Goal: Task Accomplishment & Management: Manage account settings

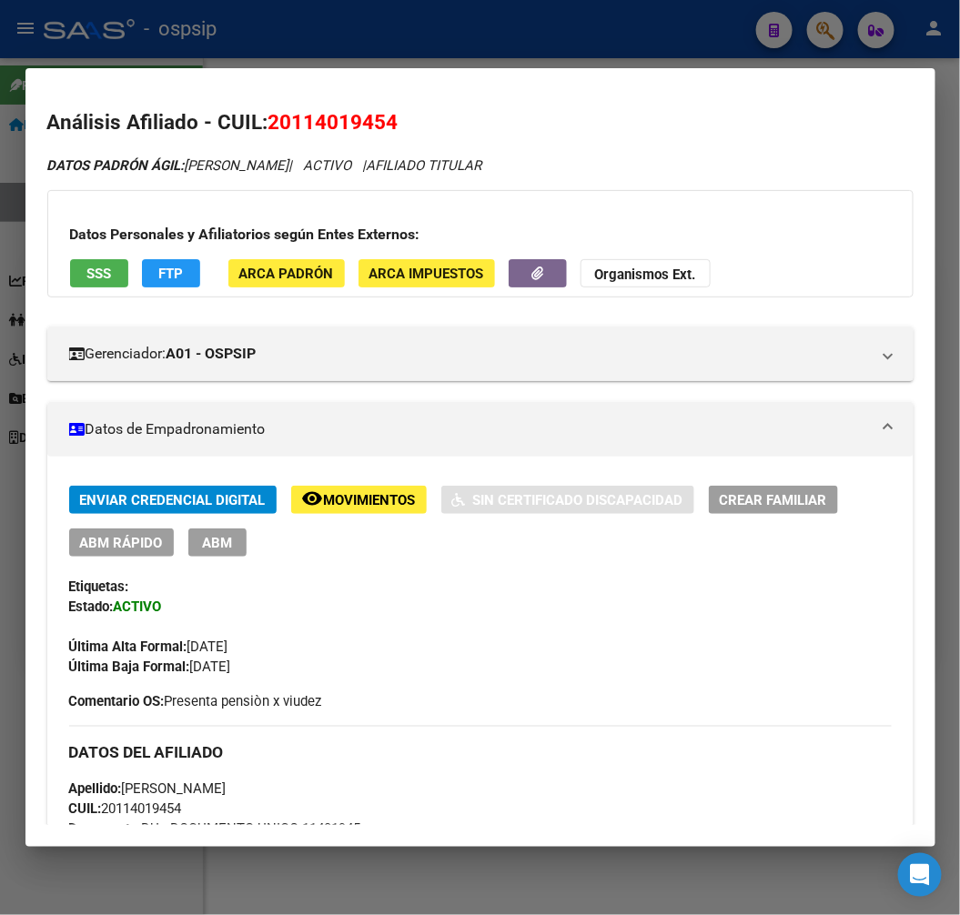
scroll to position [1217, 0]
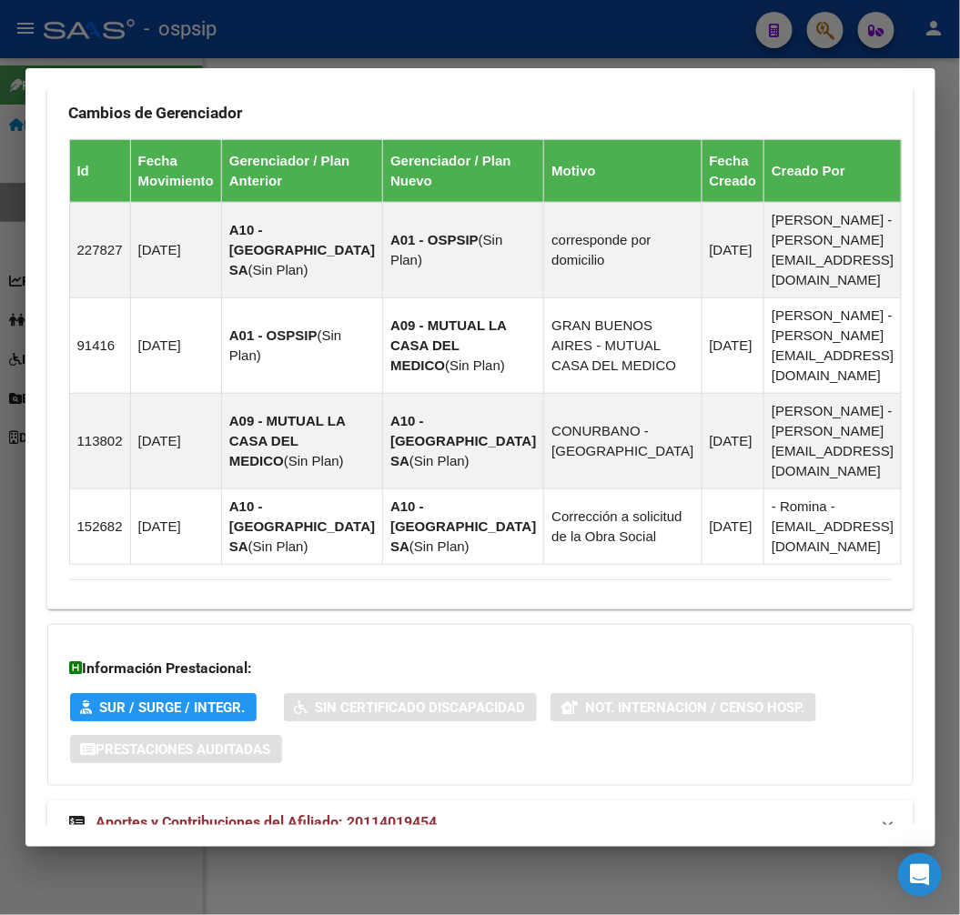
click at [268, 36] on div at bounding box center [480, 457] width 960 height 915
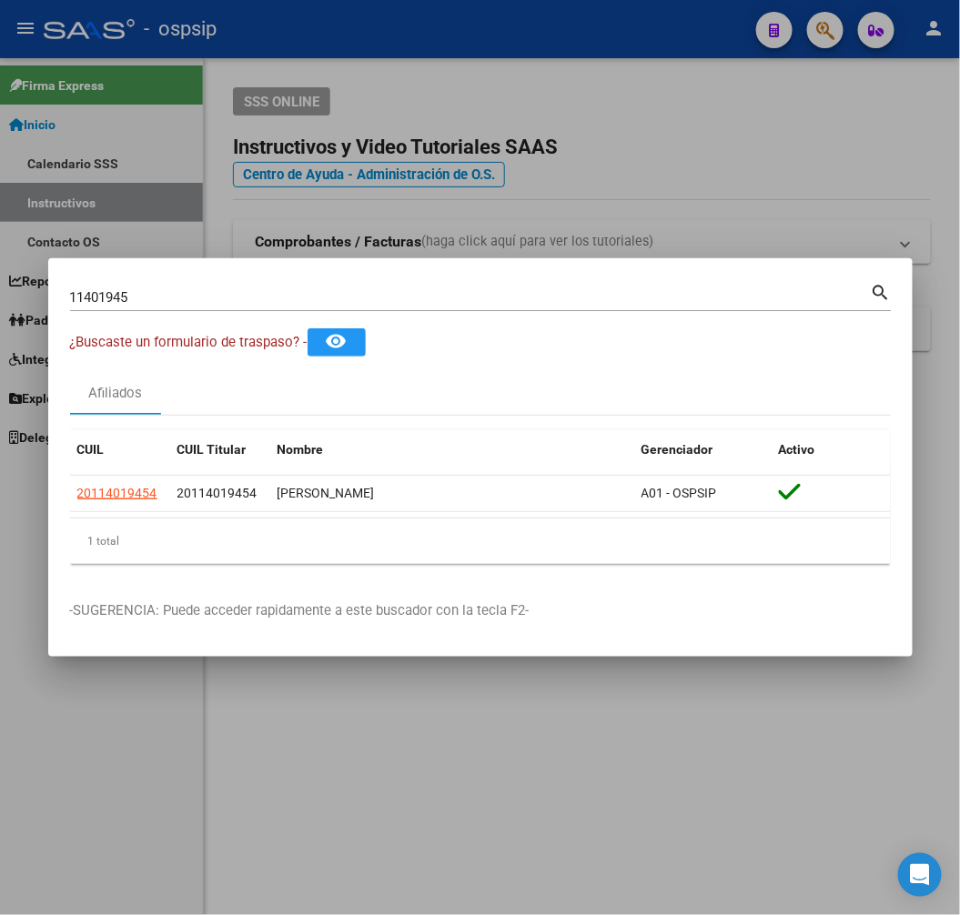
click at [287, 42] on div at bounding box center [480, 457] width 960 height 915
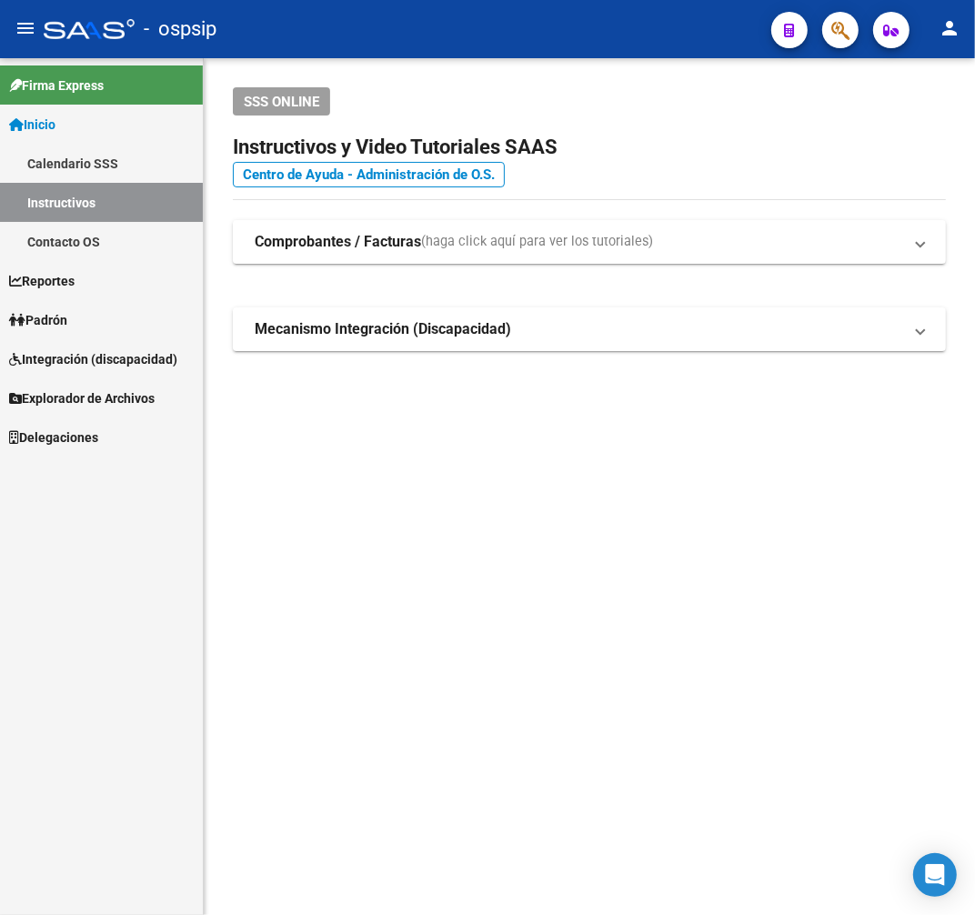
click at [586, 203] on div "SSS ONLINE Instructivos y Video Tutoriales SAAS Centro de Ayuda - Administració…" at bounding box center [590, 248] width 772 height 380
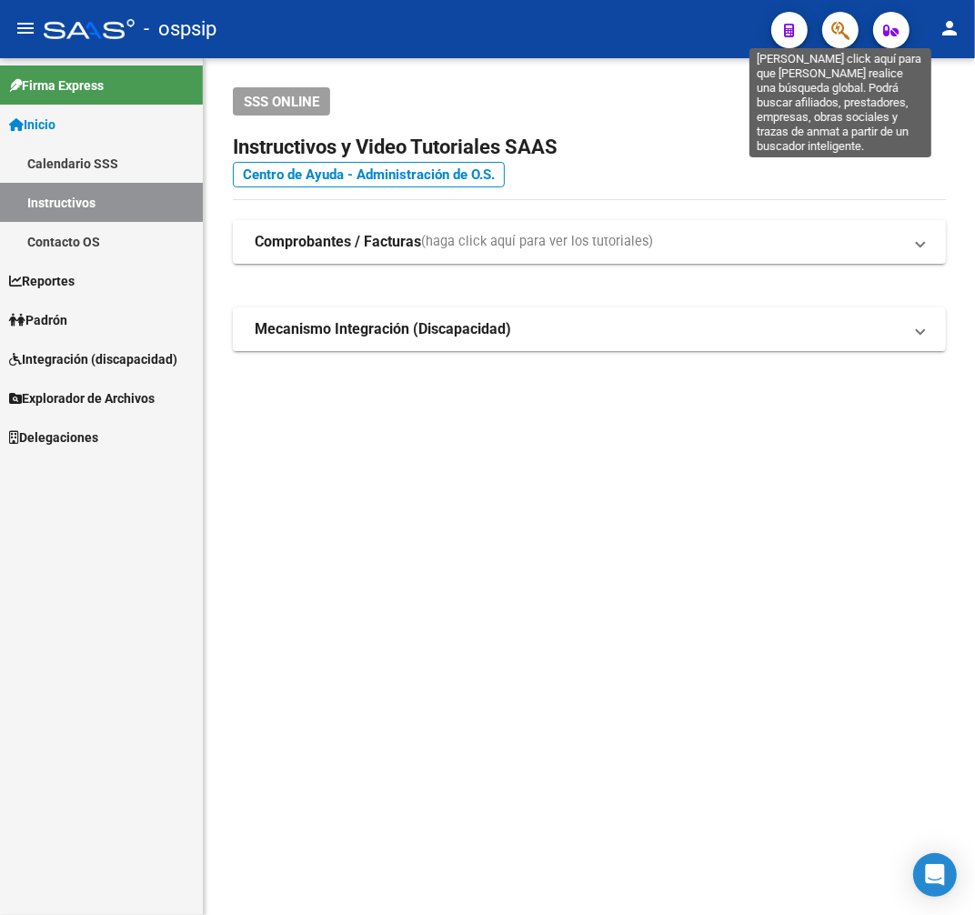
click at [835, 27] on icon "button" at bounding box center [841, 30] width 18 height 21
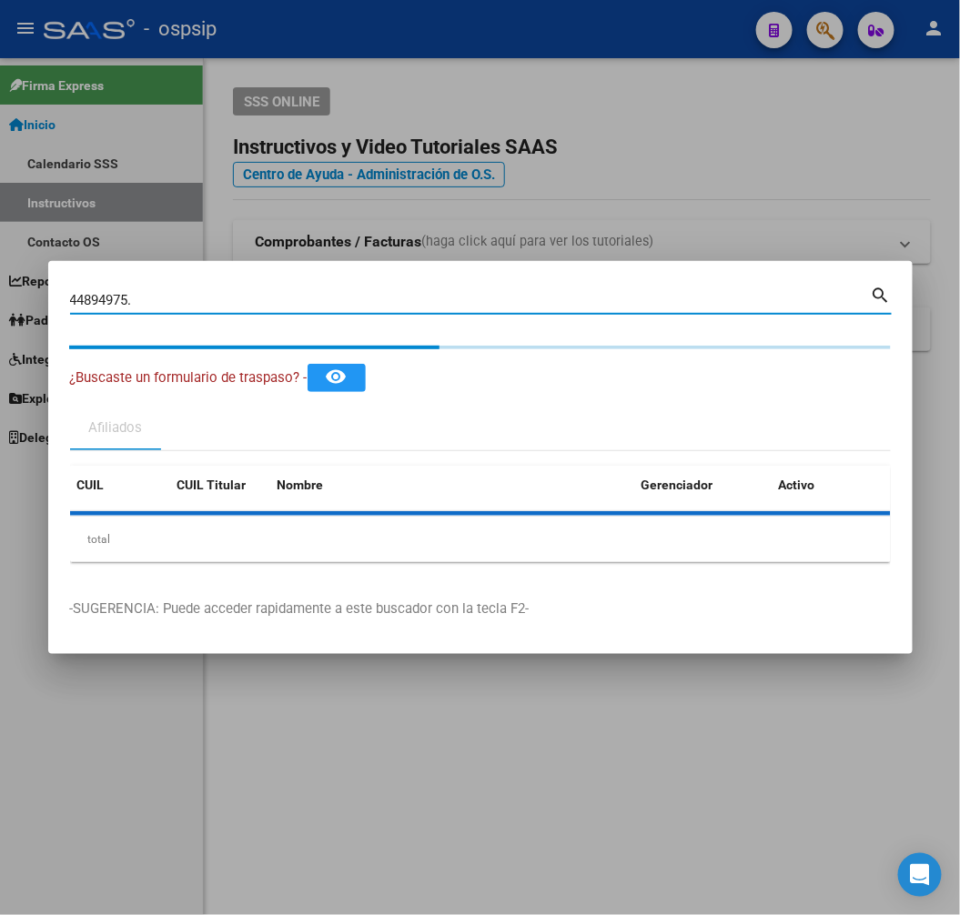
type input "44894975"
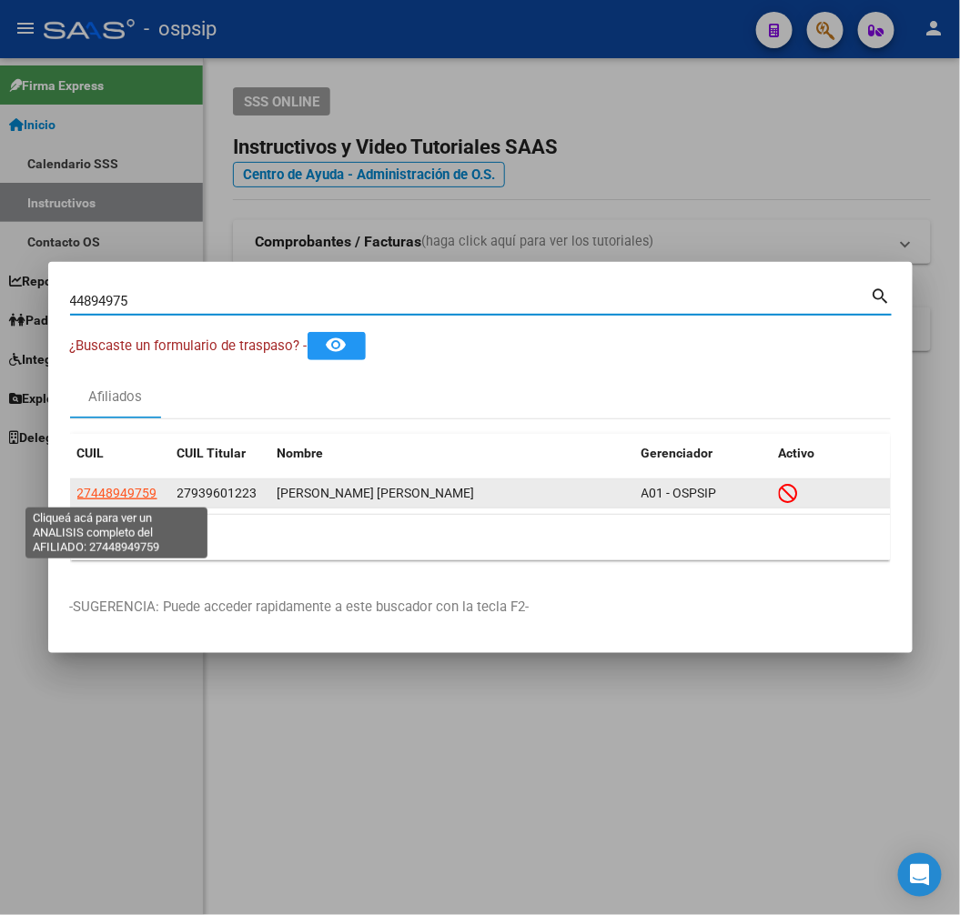
click at [141, 497] on span "27448949759" at bounding box center [117, 493] width 80 height 15
type textarea "27448949759"
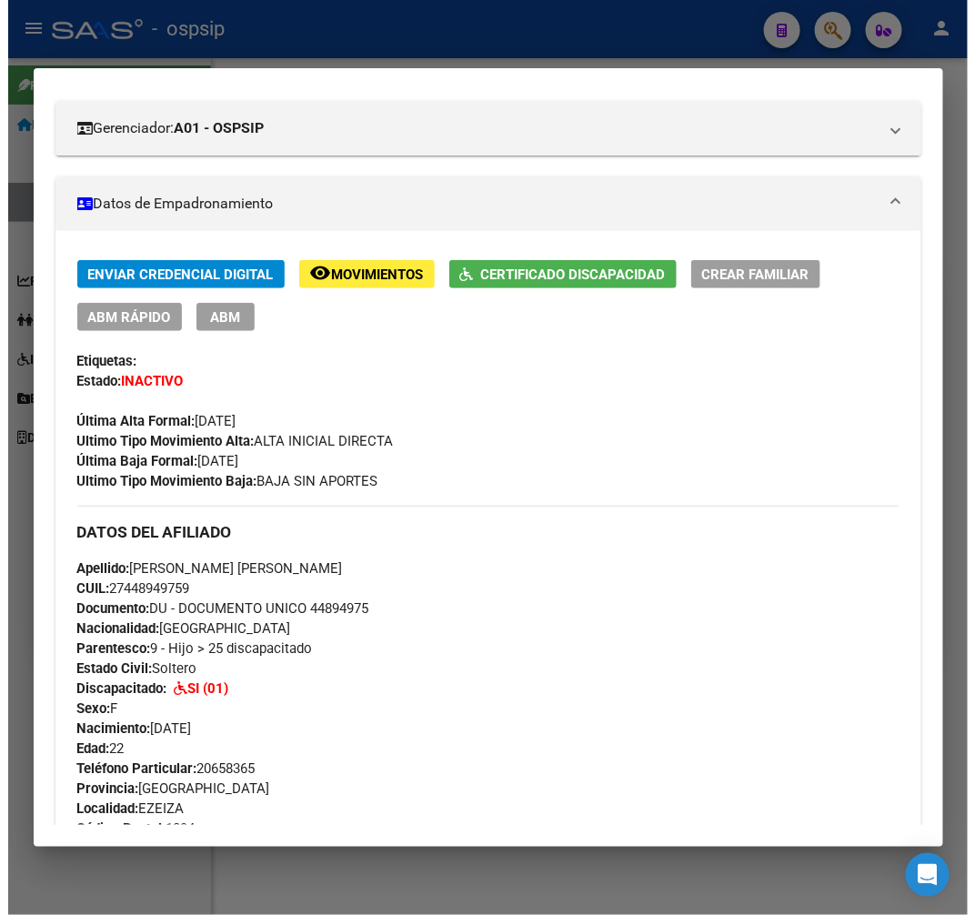
scroll to position [143, 0]
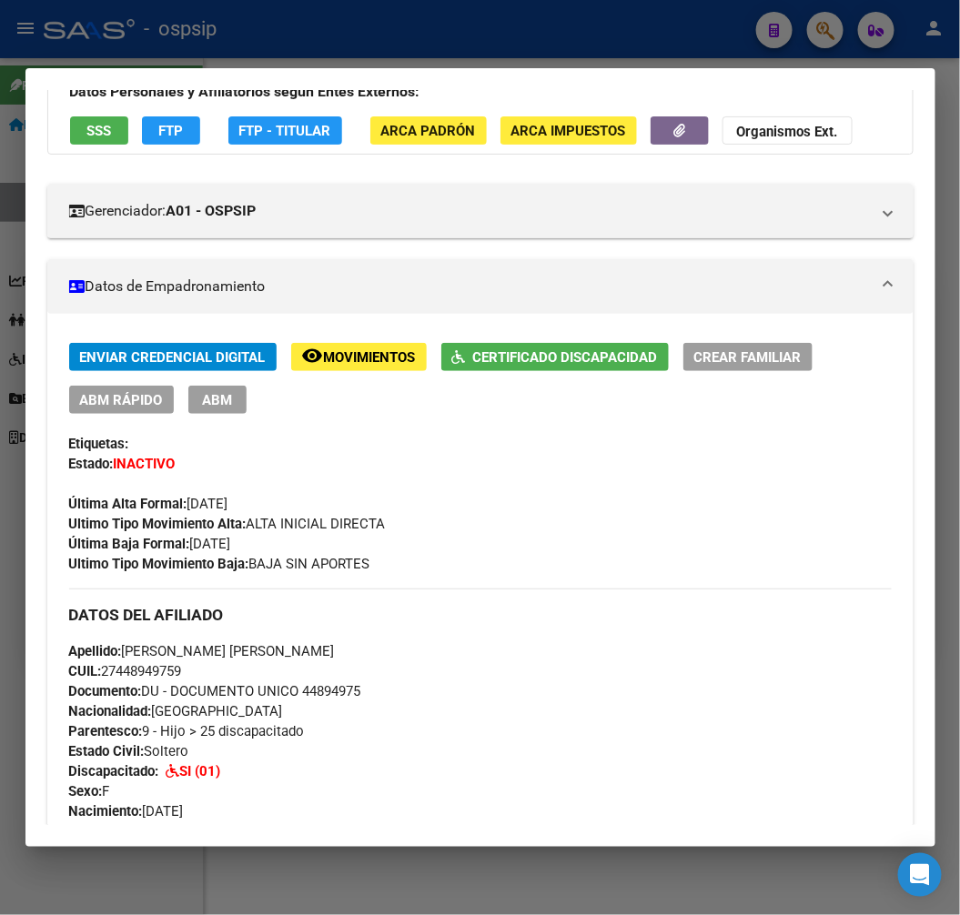
click at [202, 398] on span "ABM" at bounding box center [217, 400] width 30 height 16
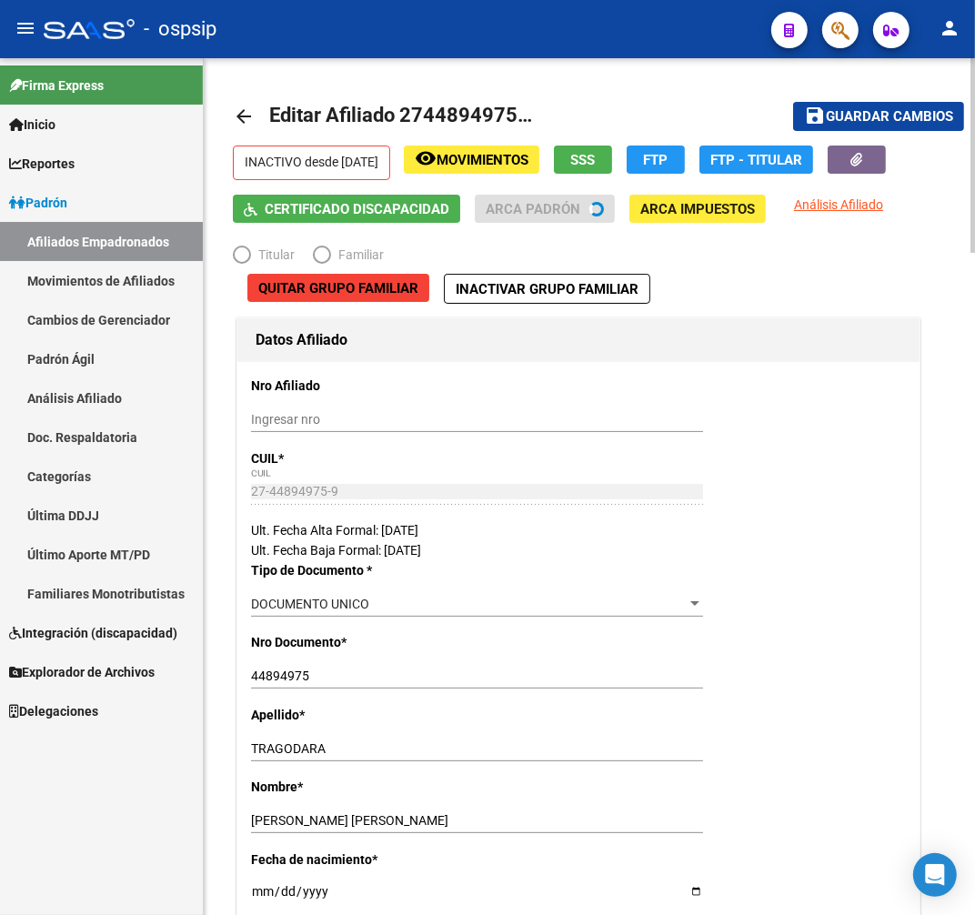
radio input "true"
type input "27-93960122-3"
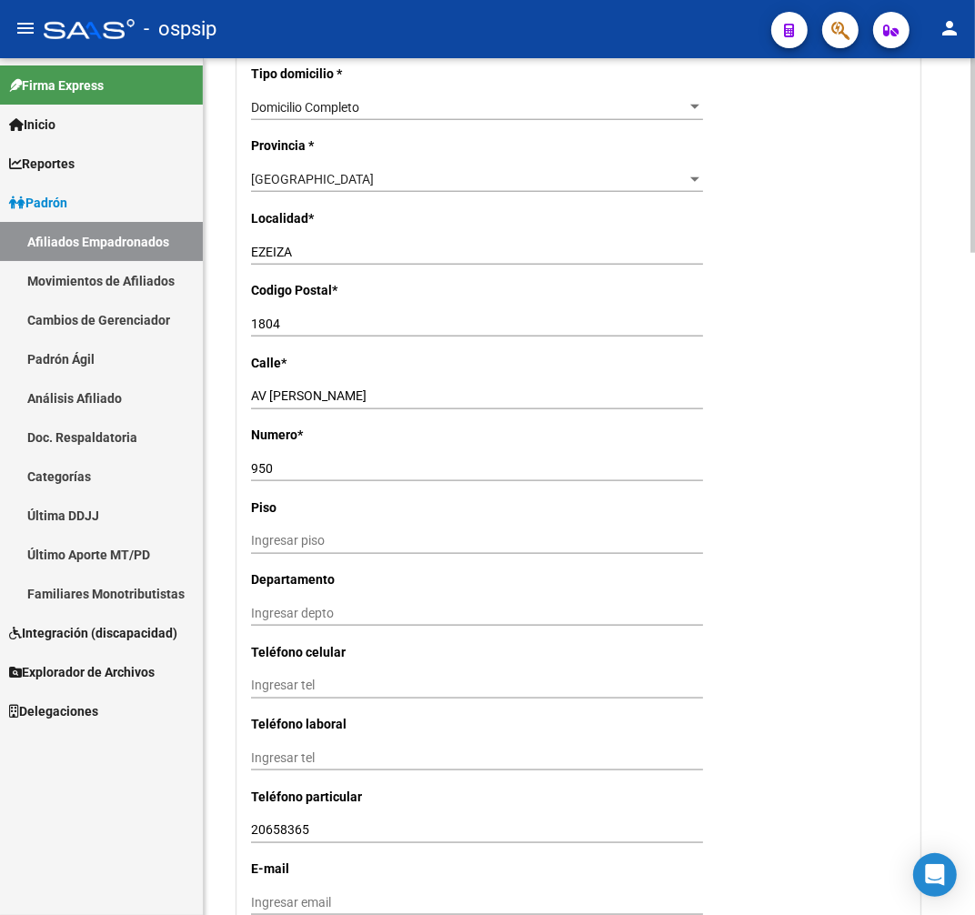
scroll to position [1921, 0]
